Goal: Task Accomplishment & Management: Complete application form

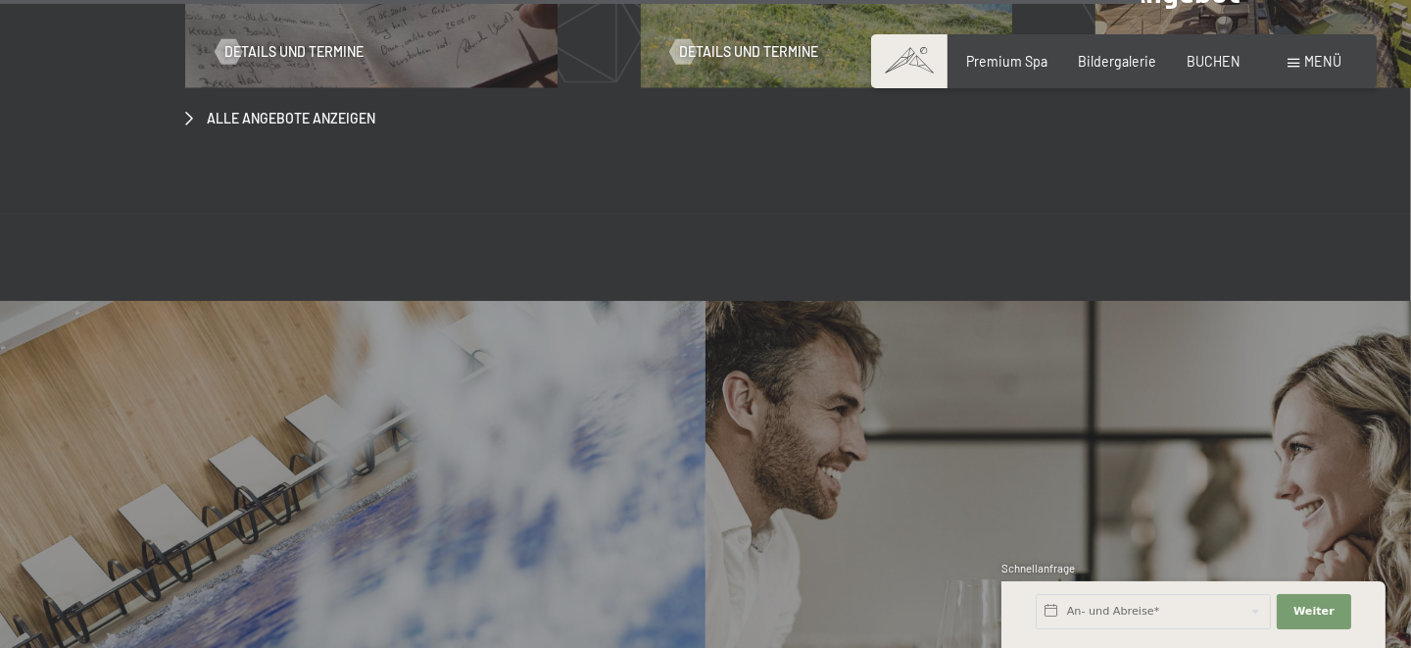
scroll to position [6271, 0]
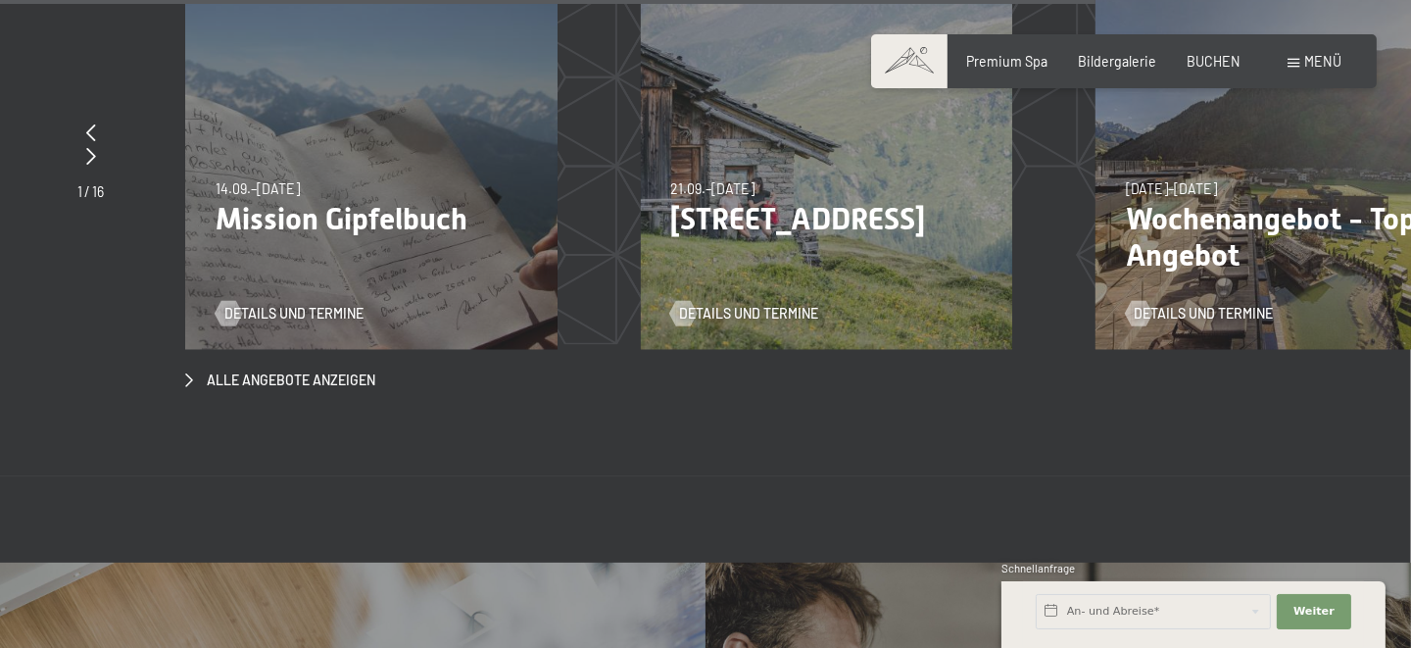
click at [1314, 67] on span "Menü" at bounding box center [1323, 61] width 37 height 17
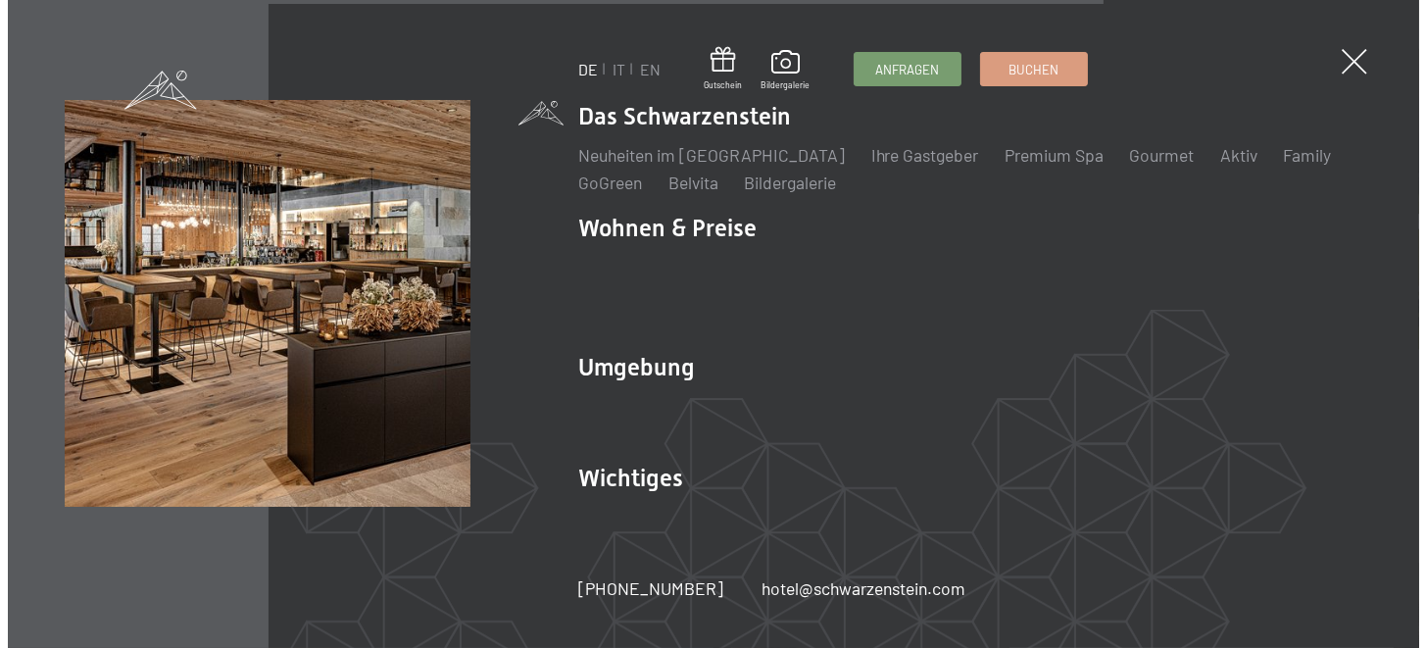
scroll to position [6287, 0]
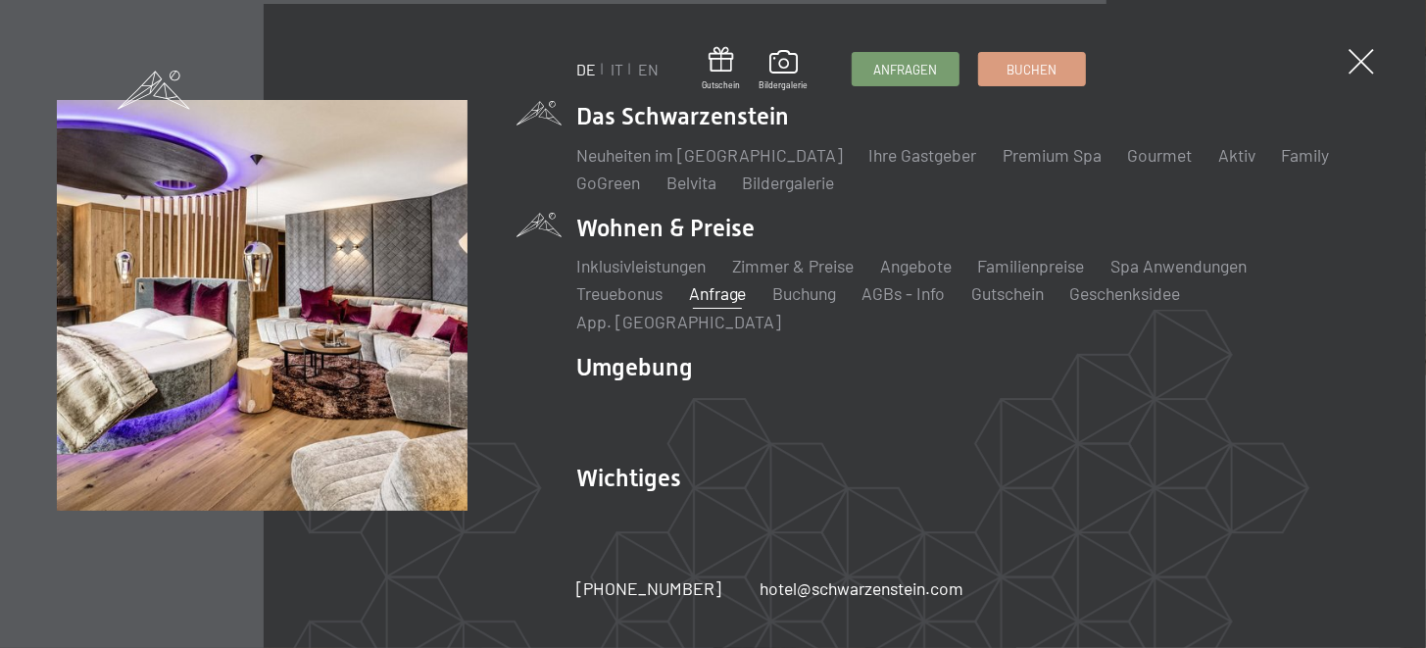
click at [728, 301] on link "Anfrage" at bounding box center [718, 293] width 58 height 22
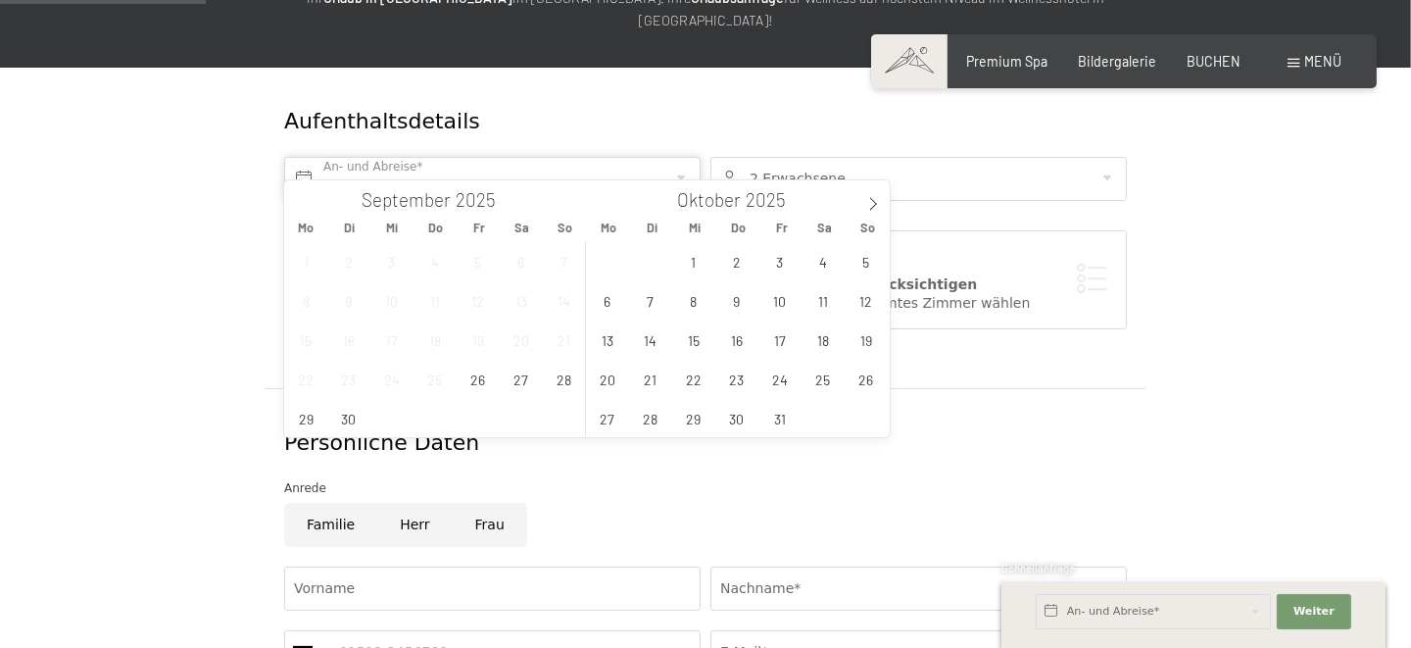
click at [412, 160] on input "text" at bounding box center [492, 179] width 416 height 44
click at [869, 200] on icon at bounding box center [873, 204] width 14 height 14
click at [866, 334] on span "16" at bounding box center [866, 339] width 38 height 38
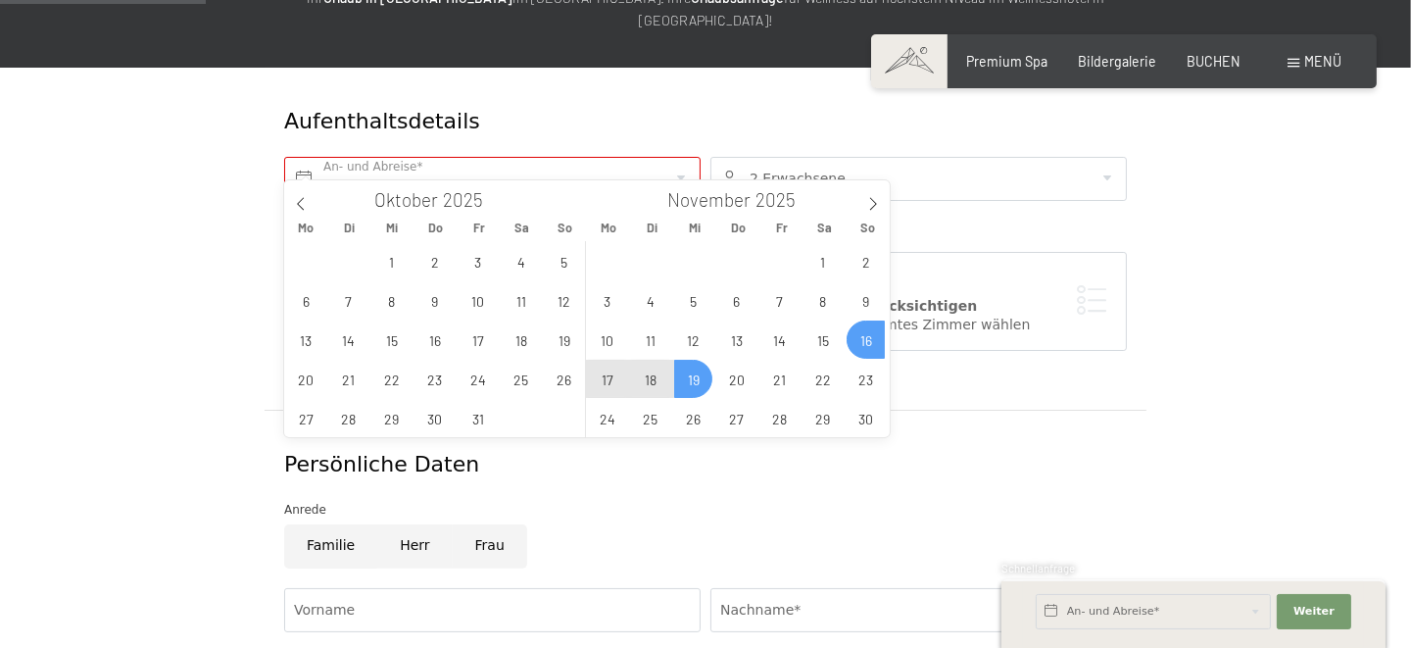
click at [693, 381] on span "19" at bounding box center [693, 379] width 38 height 38
type input "So. 16.11.2025 - Mi. 19.11.2025"
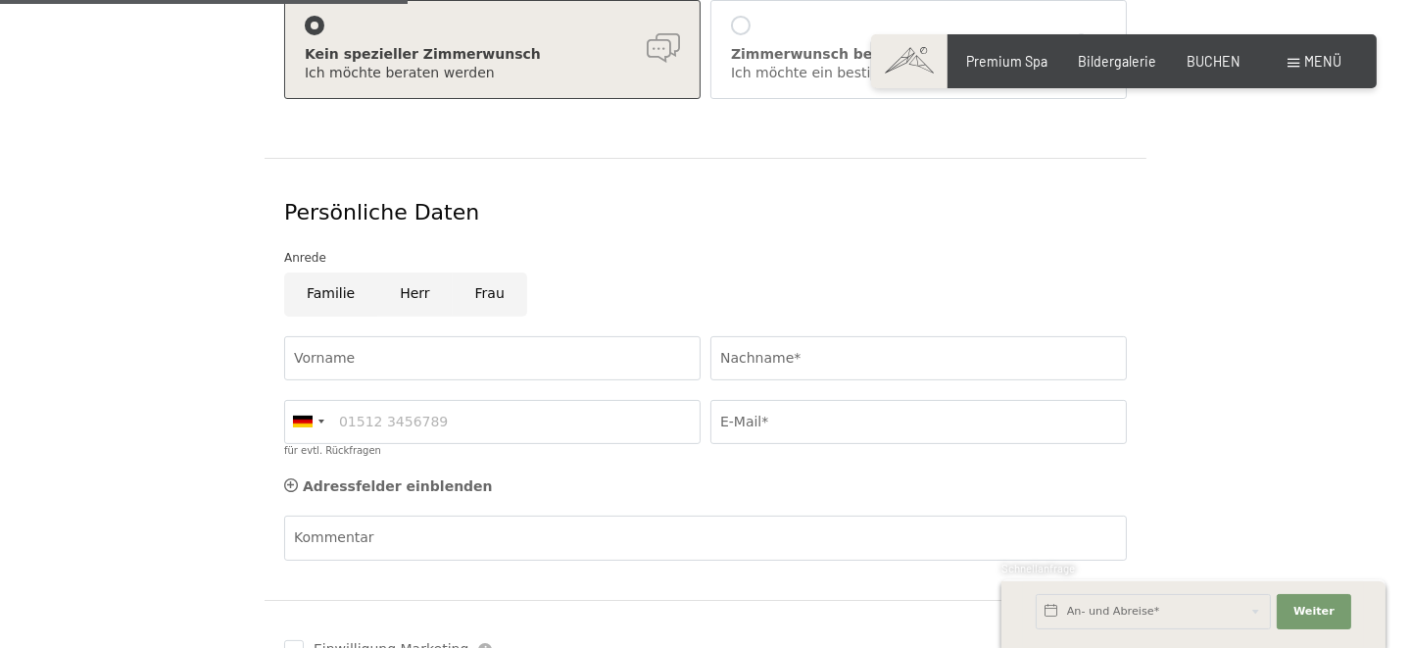
scroll to position [522, 0]
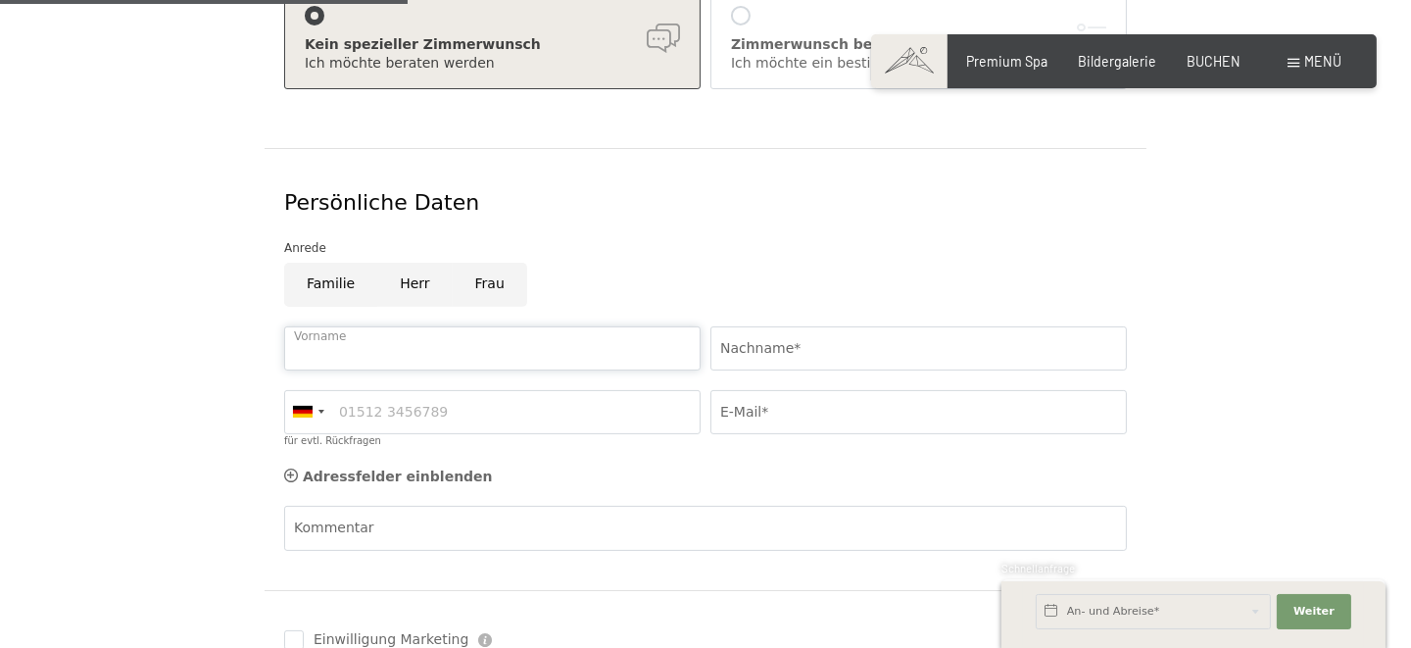
click at [382, 332] on input "Vorname" at bounding box center [492, 348] width 416 height 44
type input "Chiara"
click at [762, 326] on input "Nachname*" at bounding box center [918, 348] width 416 height 44
type input "Scheibl"
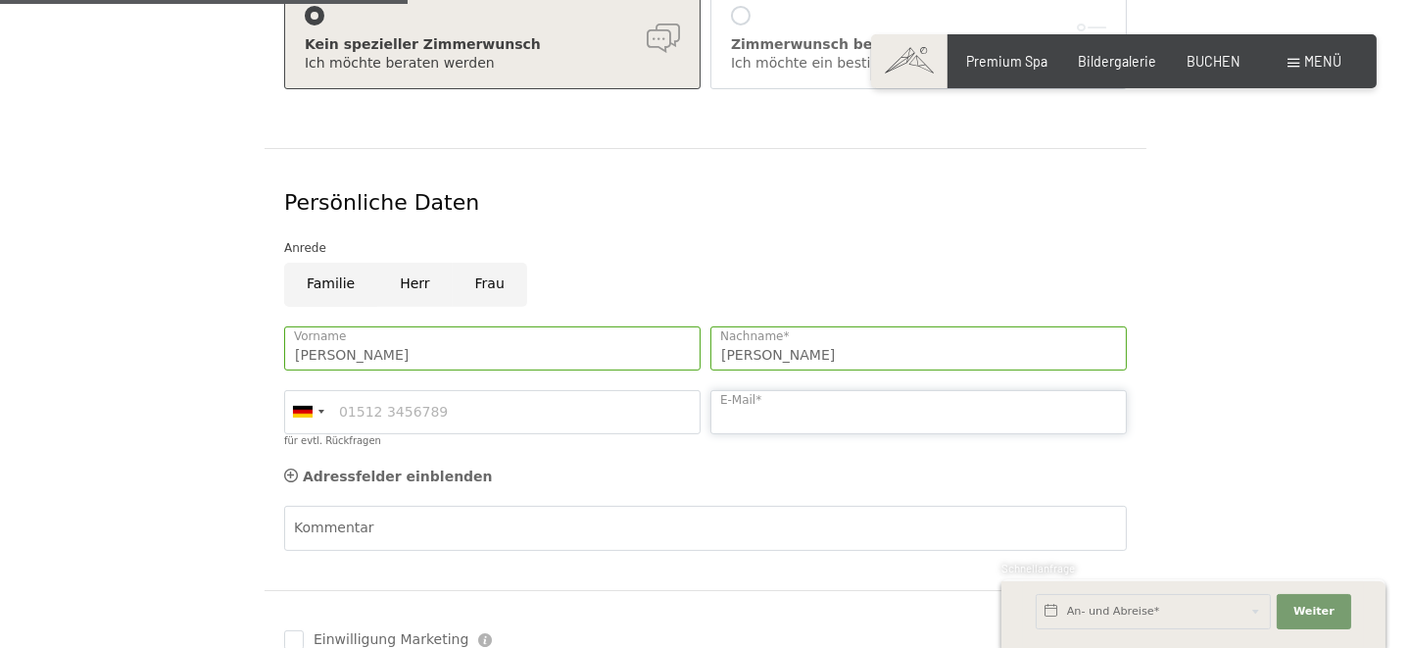
click at [863, 390] on input "E-Mail*" at bounding box center [918, 412] width 416 height 44
type input "chiara.scheibl@gmail.com"
click at [477, 270] on input "Frau" at bounding box center [490, 285] width 74 height 44
radio input "true"
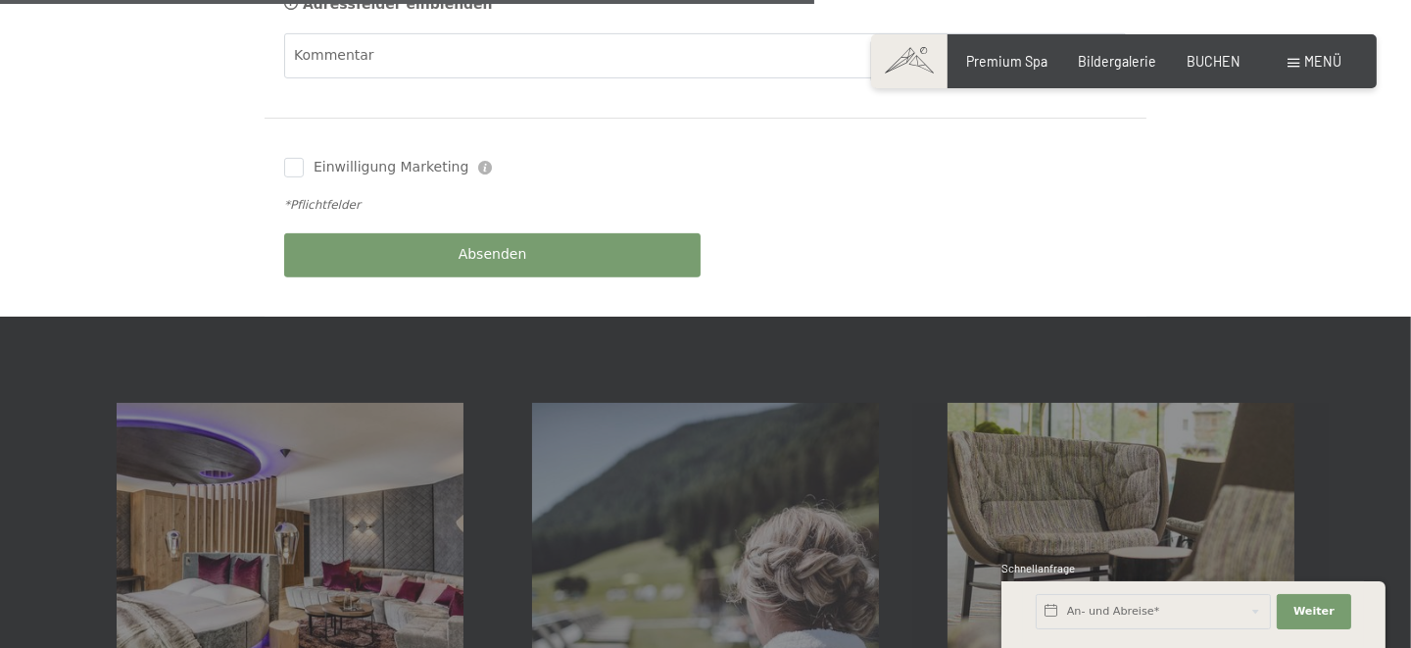
scroll to position [1044, 0]
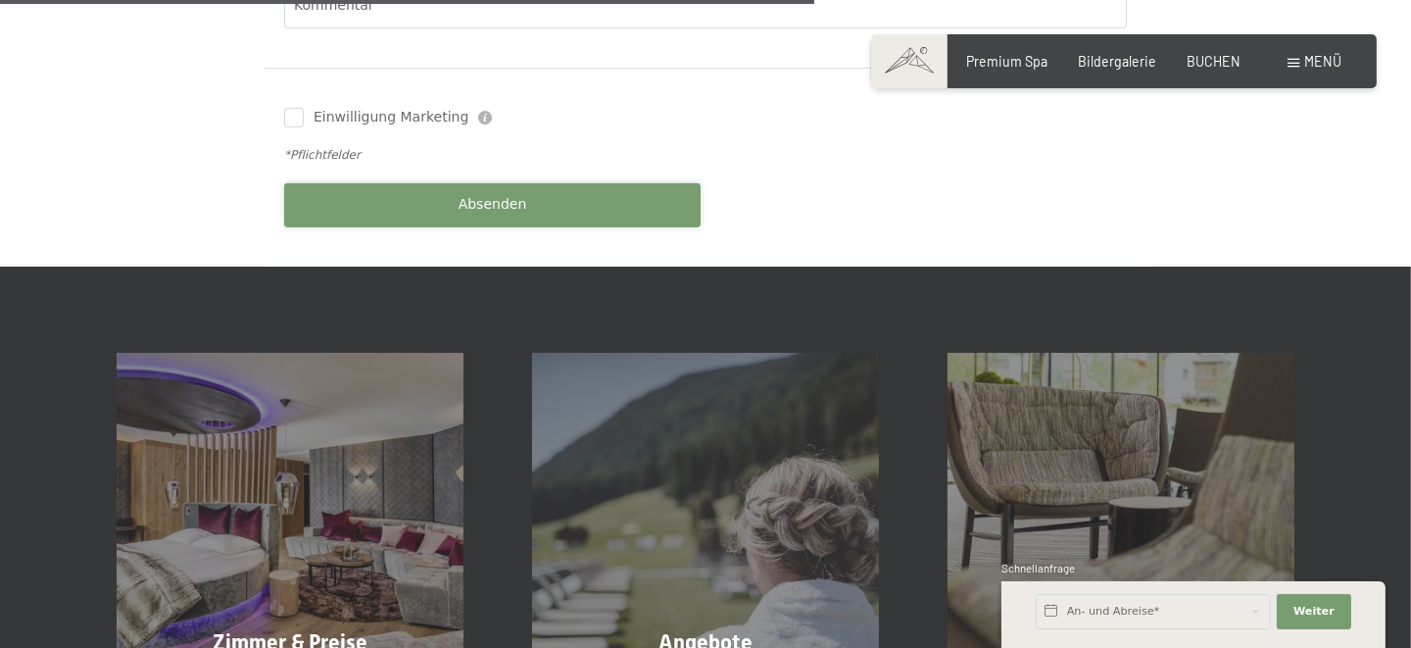
click at [520, 194] on button "Absenden" at bounding box center [492, 205] width 416 height 44
